Goal: Information Seeking & Learning: Learn about a topic

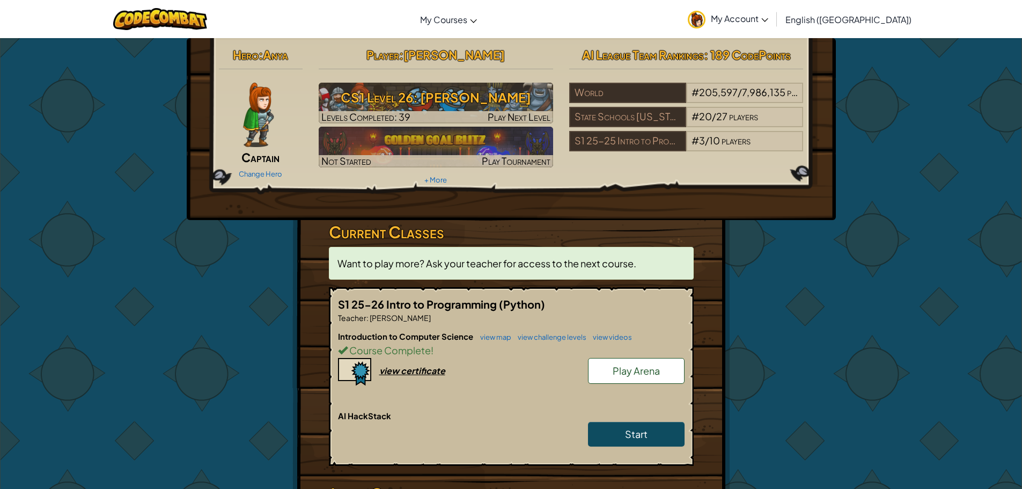
drag, startPoint x: 1005, startPoint y: 363, endPoint x: 978, endPoint y: 408, distance: 52.2
click at [978, 408] on div "Hero : Anya Captain Change Hero Player : [PERSON_NAME] z CS1 Level 26: [PERSON_…" at bounding box center [511, 330] width 1022 height 585
click at [773, 28] on link "My Account" at bounding box center [727, 19] width 91 height 34
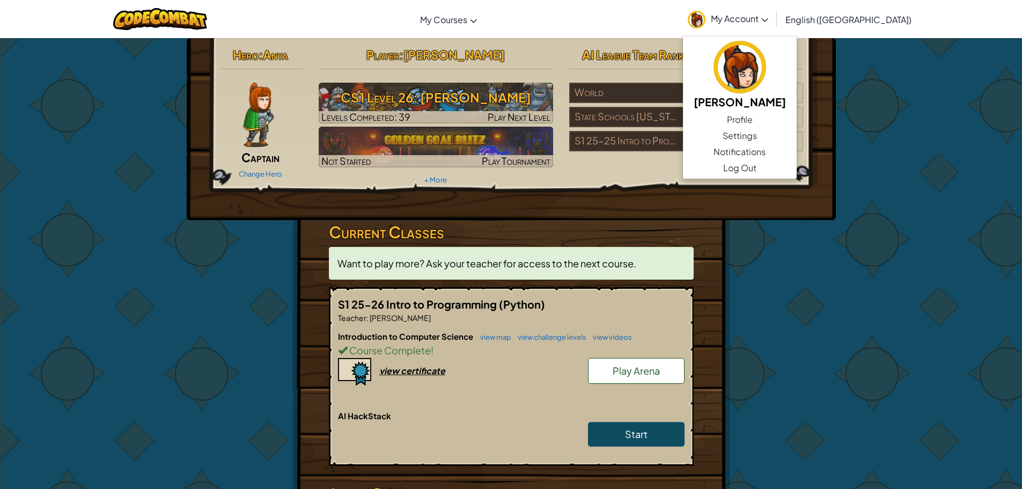
click at [887, 178] on div "Hero : Anya Captain Change Hero Player : [PERSON_NAME] z CS1 Level 26: [PERSON_…" at bounding box center [511, 330] width 1022 height 585
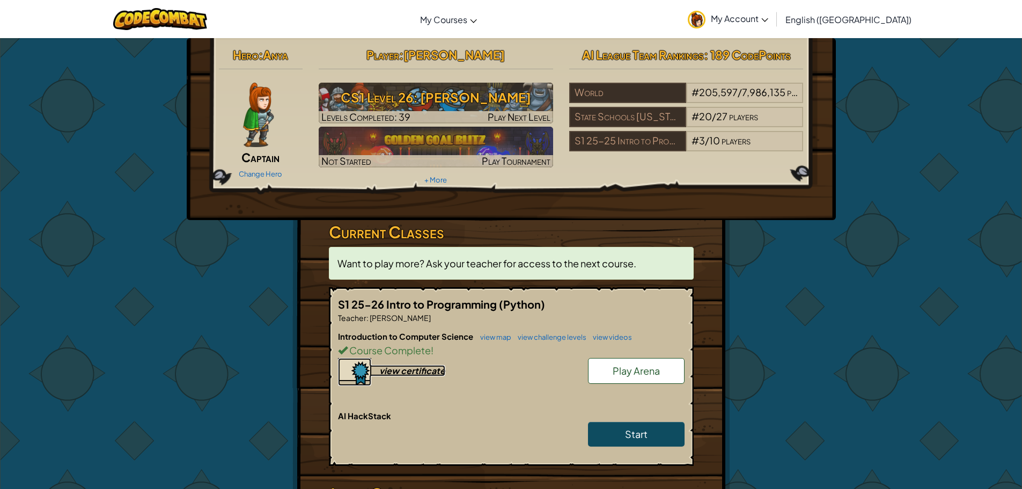
click at [417, 368] on div "view certificate" at bounding box center [412, 370] width 66 height 11
